Goal: Navigation & Orientation: Find specific page/section

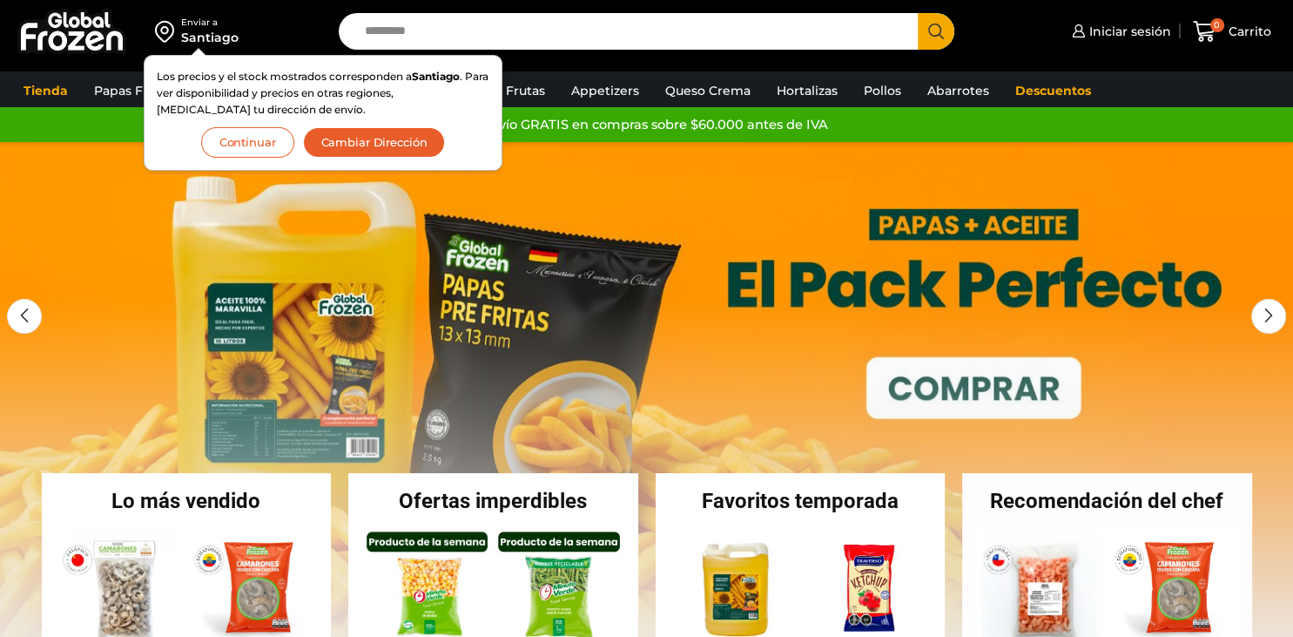
click at [230, 153] on button "Continuar" at bounding box center [247, 142] width 93 height 30
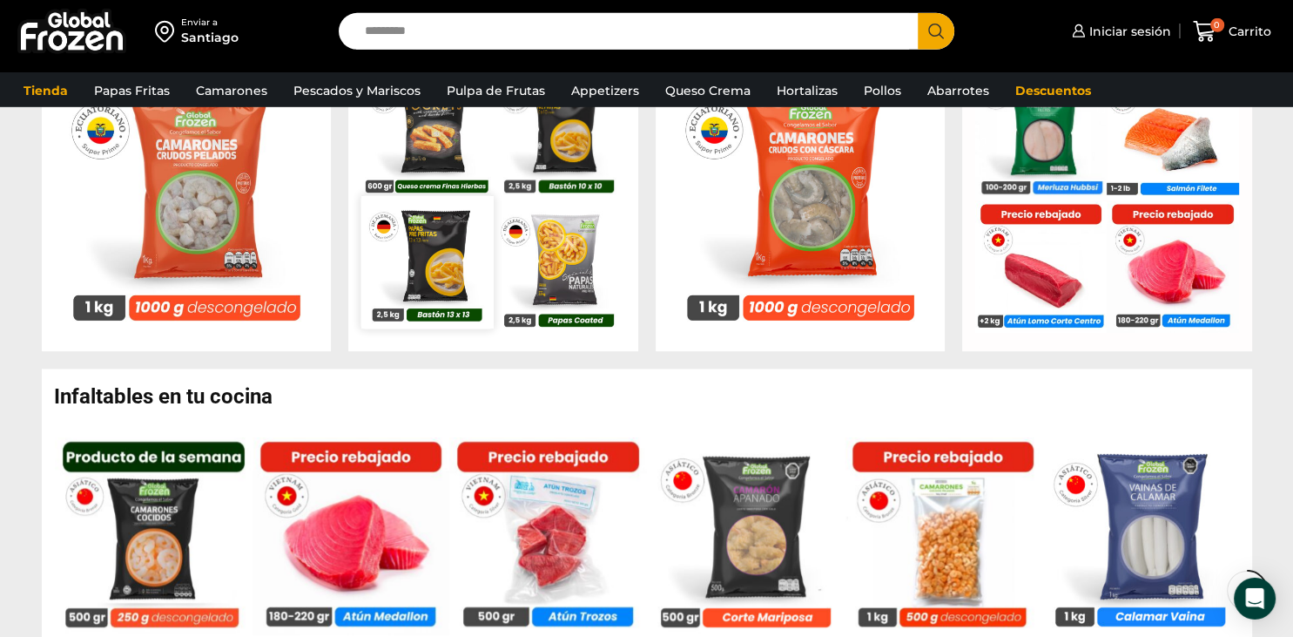
scroll to position [920, 0]
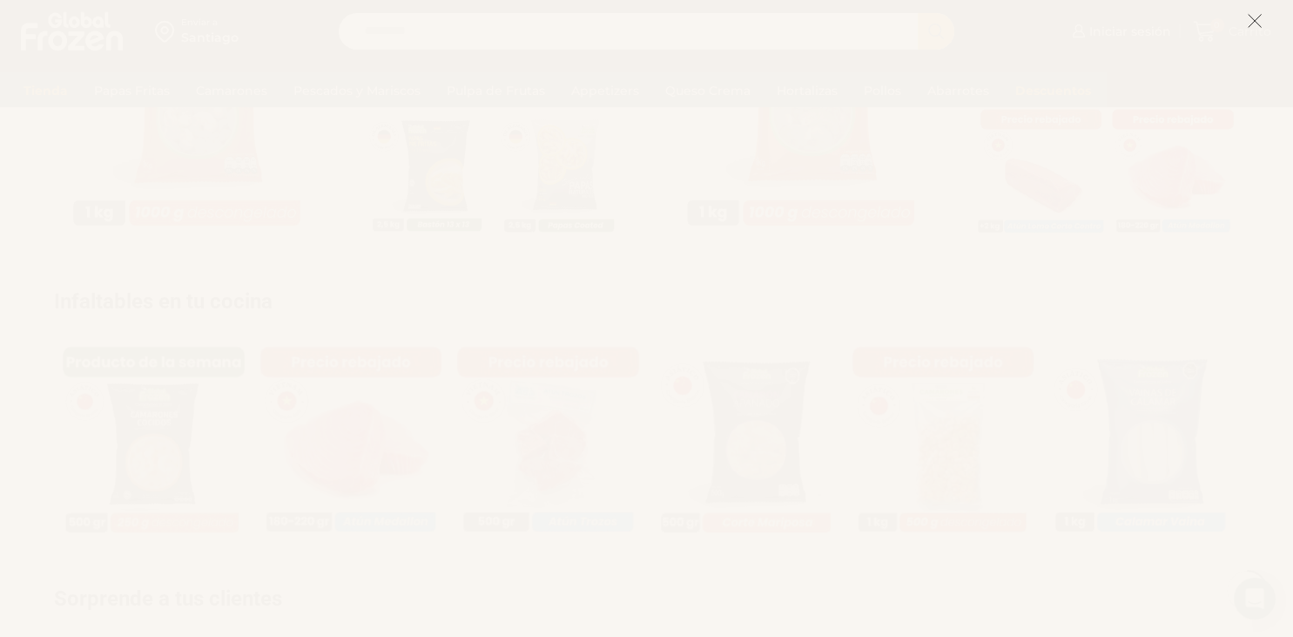
click at [1260, 22] on icon at bounding box center [1255, 21] width 16 height 16
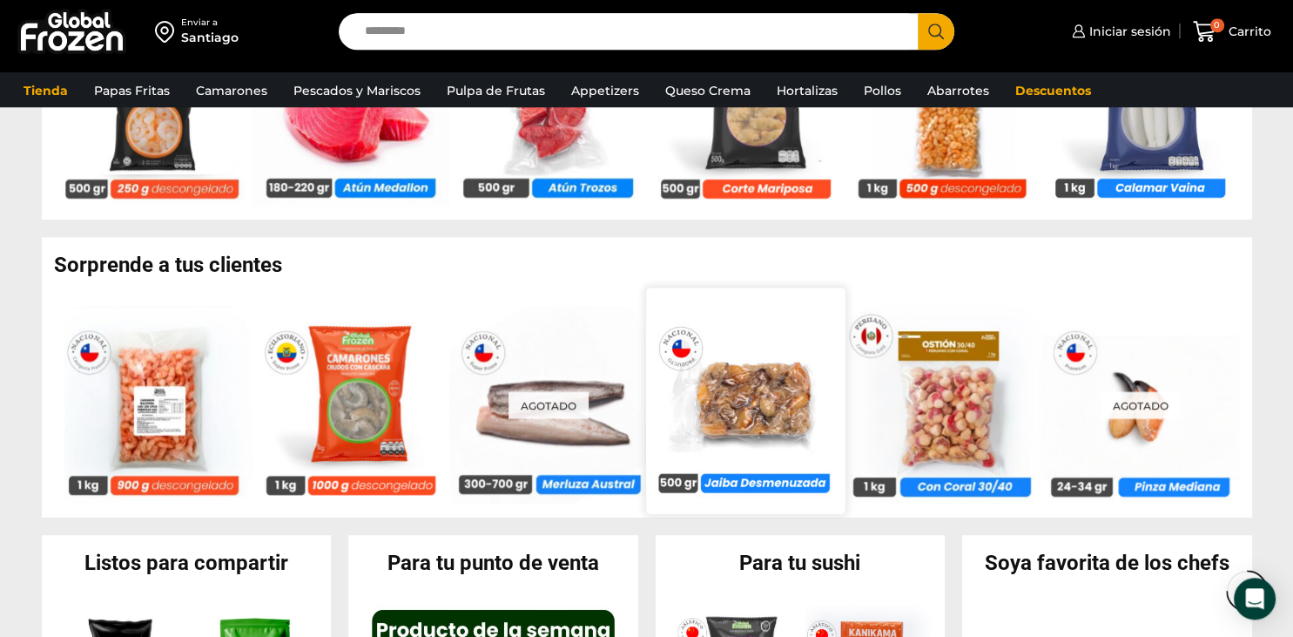
scroll to position [1471, 0]
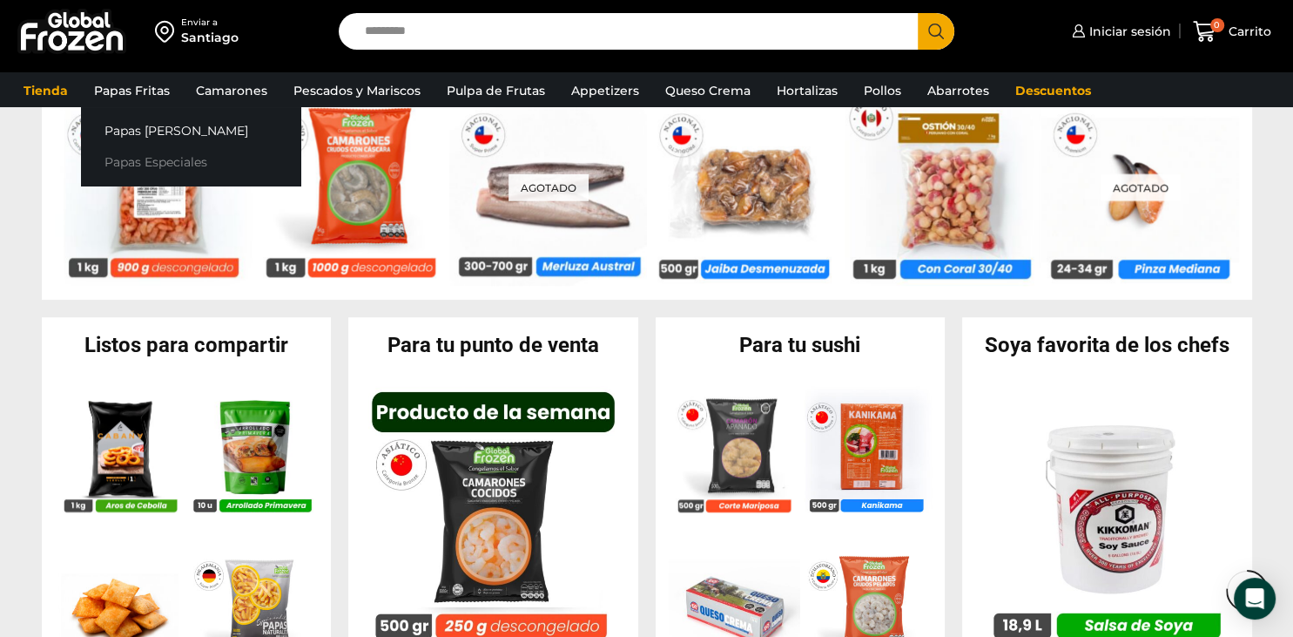
click at [165, 157] on link "Papas Especiales" at bounding box center [190, 162] width 219 height 32
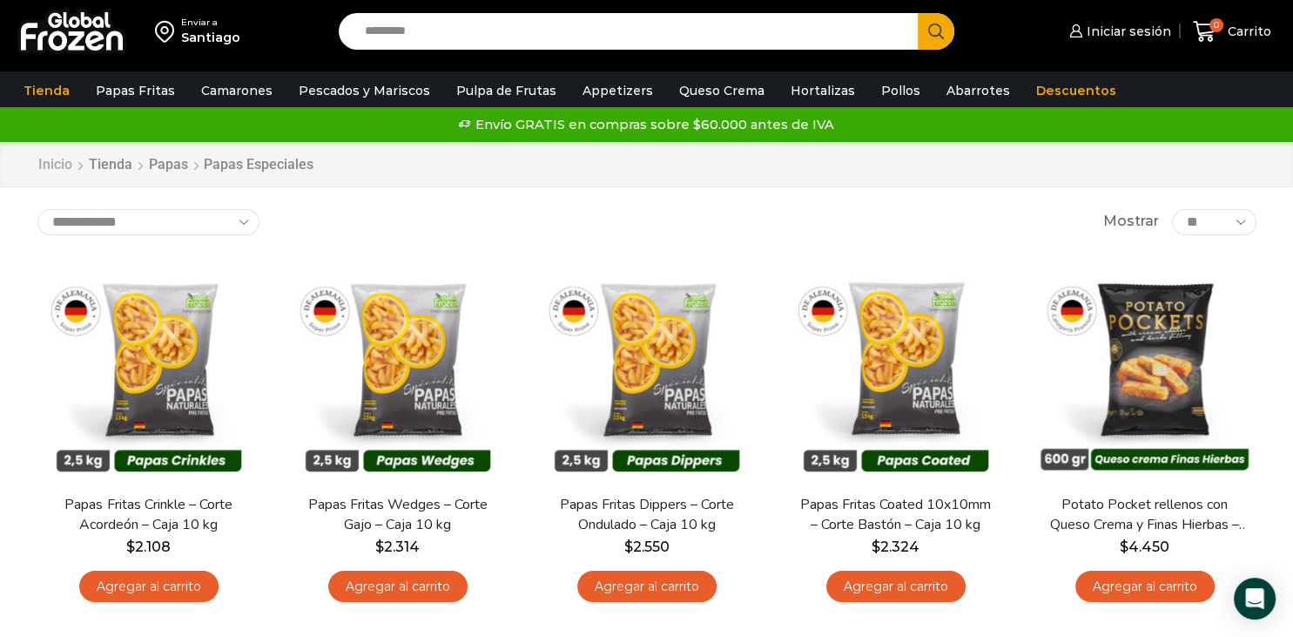
click at [58, 162] on link "Inicio" at bounding box center [55, 165] width 36 height 20
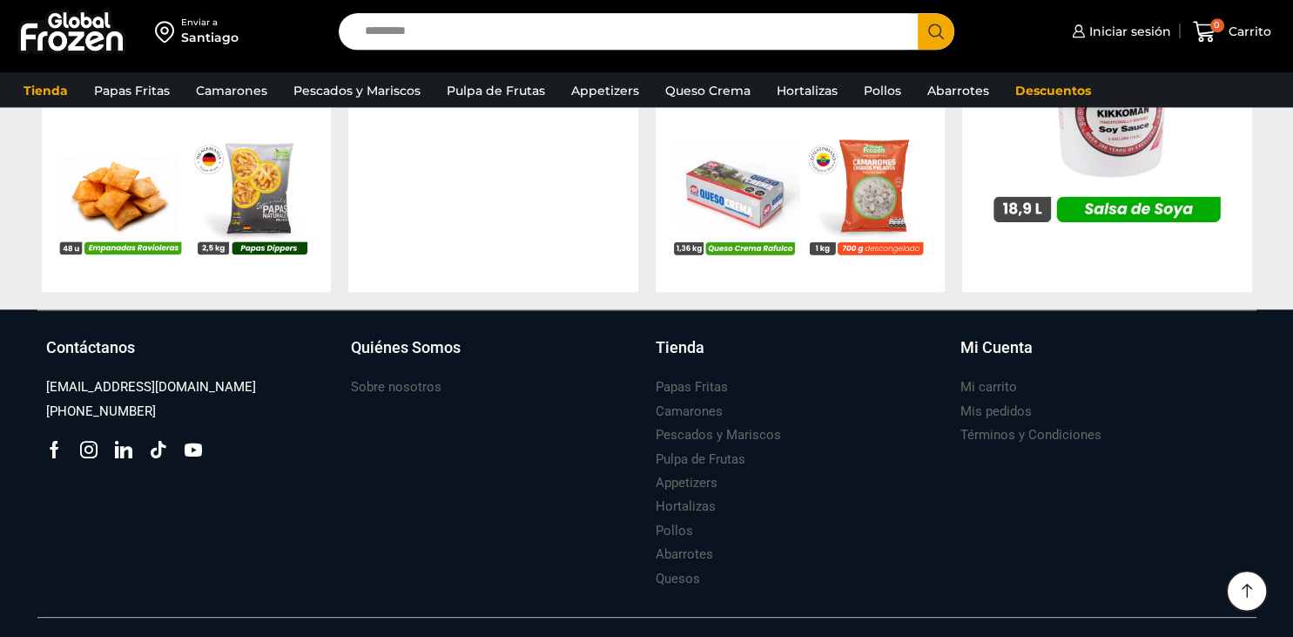
scroll to position [1927, 0]
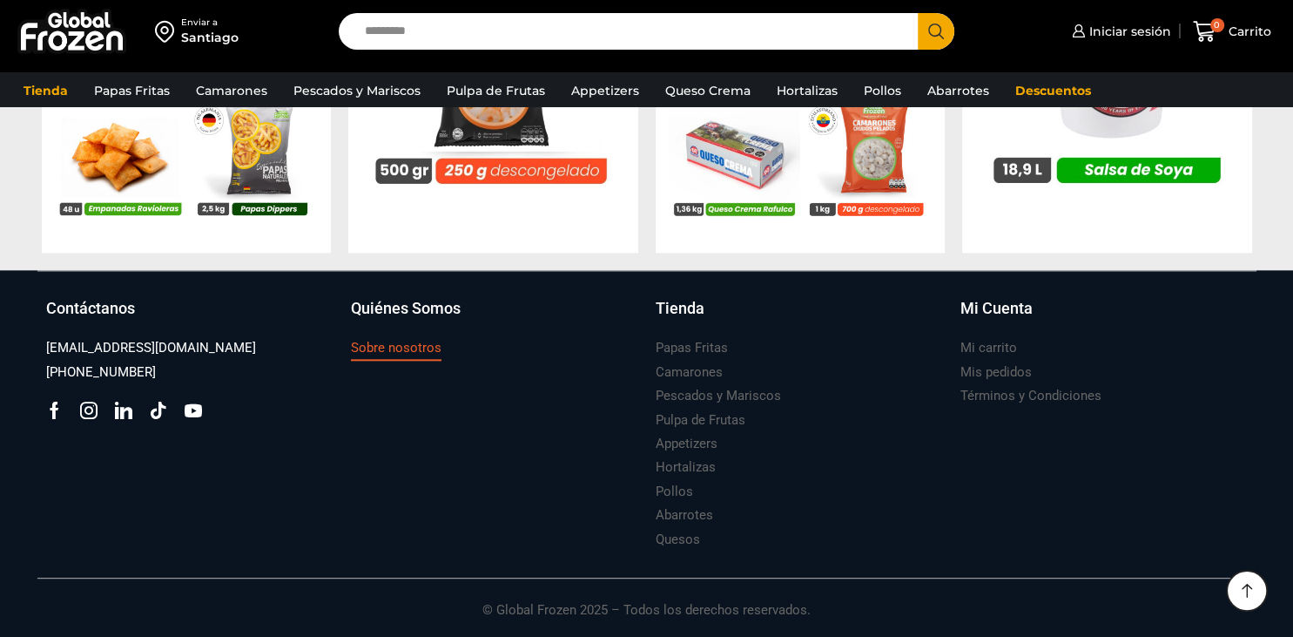
click at [426, 347] on h3 "Sobre nosotros" at bounding box center [396, 348] width 91 height 18
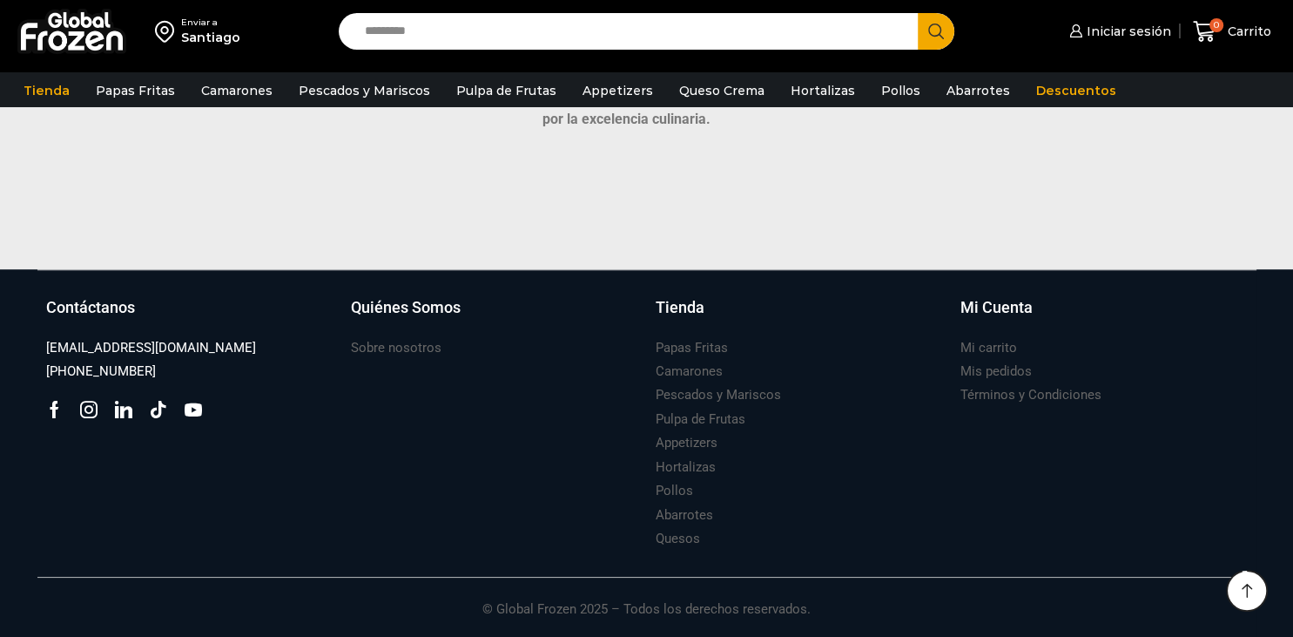
scroll to position [864, 0]
